Goal: Information Seeking & Learning: Find contact information

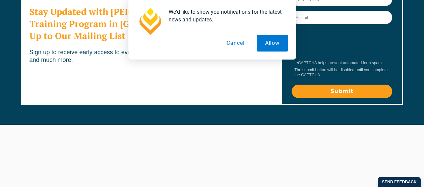
scroll to position [699, 0]
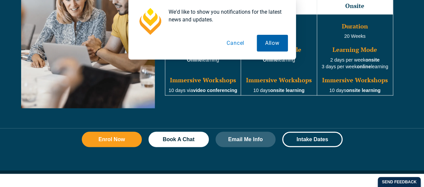
click at [274, 40] on button "Allow" at bounding box center [272, 43] width 31 height 17
click at [272, 44] on button "Allow" at bounding box center [272, 43] width 31 height 17
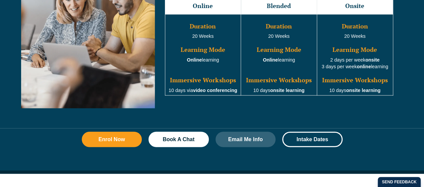
scroll to position [0, 0]
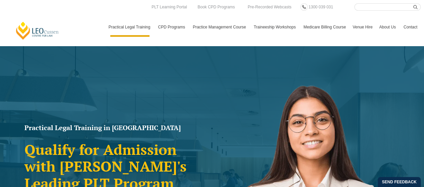
click at [424, 7] on html "Leo Cussen Centre for Law Search here Practical Legal Training Our Practical Le…" at bounding box center [212, 93] width 424 height 187
click at [411, 28] on link "Contact" at bounding box center [410, 26] width 20 height 19
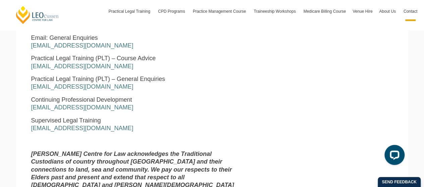
scroll to position [373, 0]
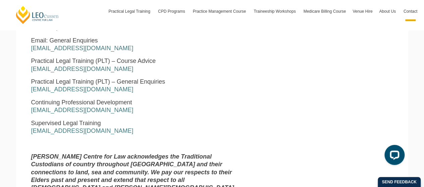
click at [145, 83] on span "Practical Legal Training (PLT) – General Enquiries" at bounding box center [98, 81] width 134 height 7
drag, startPoint x: 119, startPoint y: 49, endPoint x: 29, endPoint y: 49, distance: 90.2
click at [29, 49] on div "[PERSON_NAME] Centre for Law [STREET_ADDRESS][PERSON_NAME] Business Hours: [DAT…" at bounding box center [134, 62] width 217 height 285
copy link "[EMAIL_ADDRESS][DOMAIN_NAME]"
